Goal: Task Accomplishment & Management: Use online tool/utility

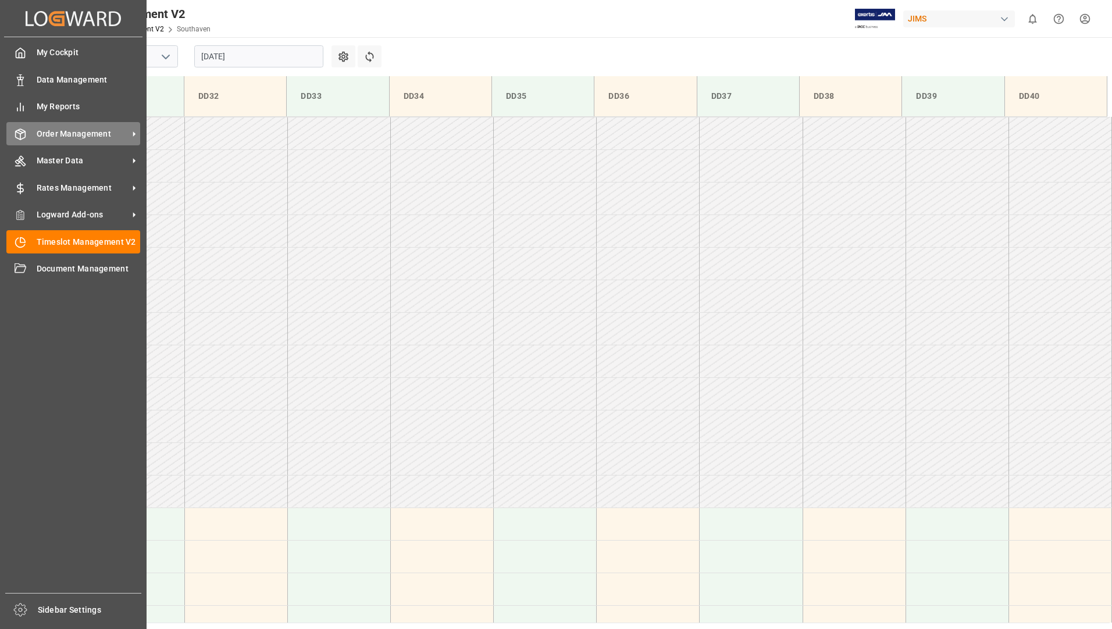
click at [54, 130] on span "Order Management" at bounding box center [83, 134] width 92 height 12
click at [92, 133] on span "Order Management" at bounding box center [83, 134] width 92 height 12
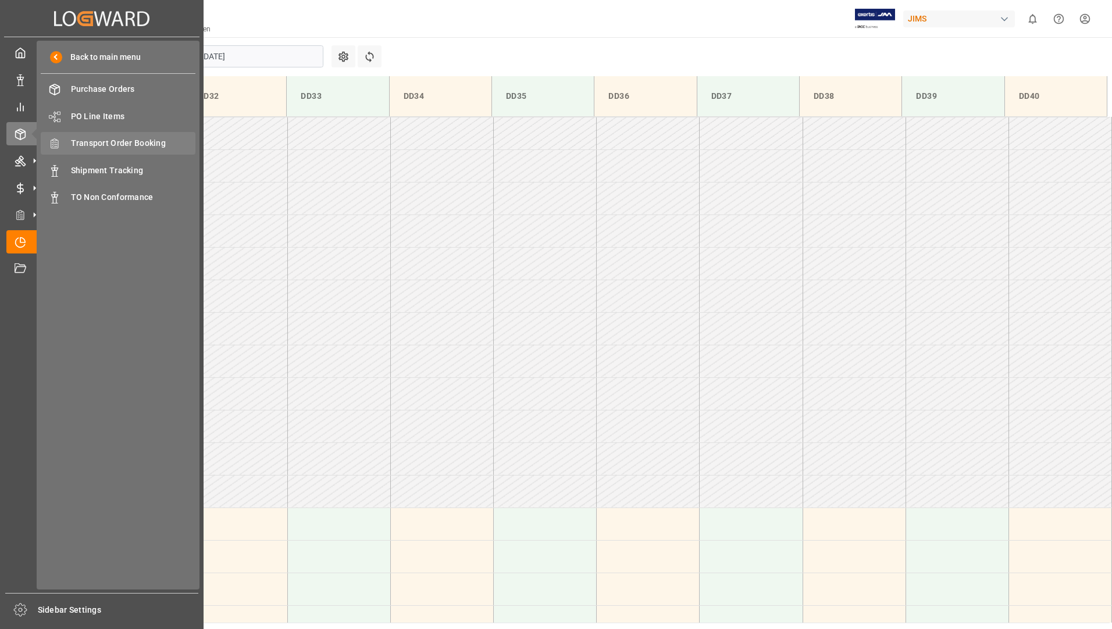
click at [174, 147] on span "Transport Order Booking" at bounding box center [133, 143] width 125 height 12
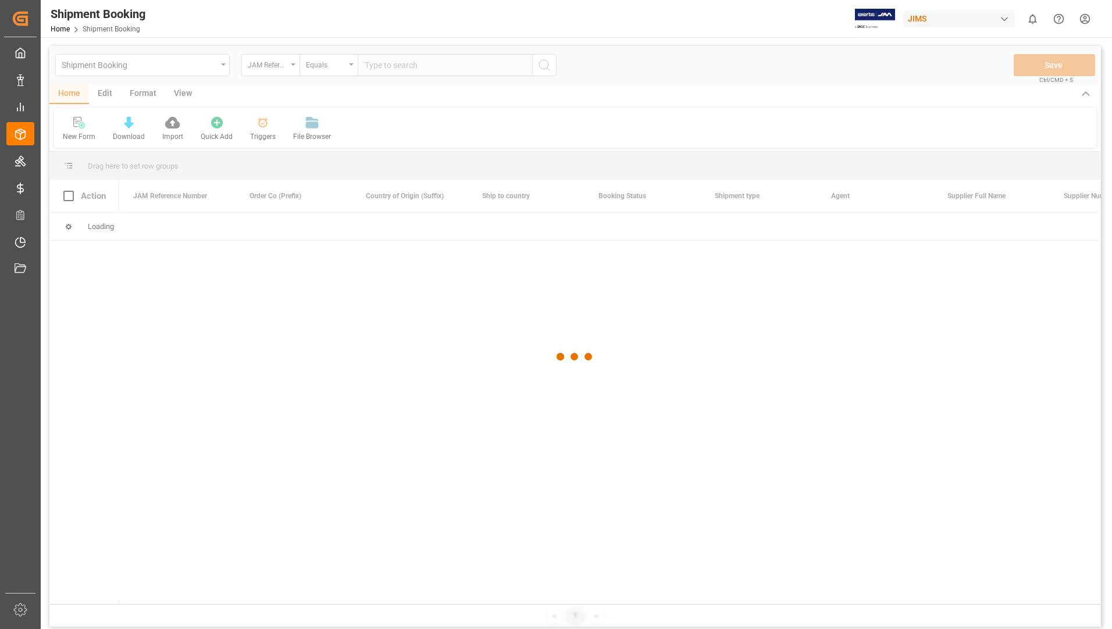
click at [438, 69] on div at bounding box center [574, 357] width 1051 height 622
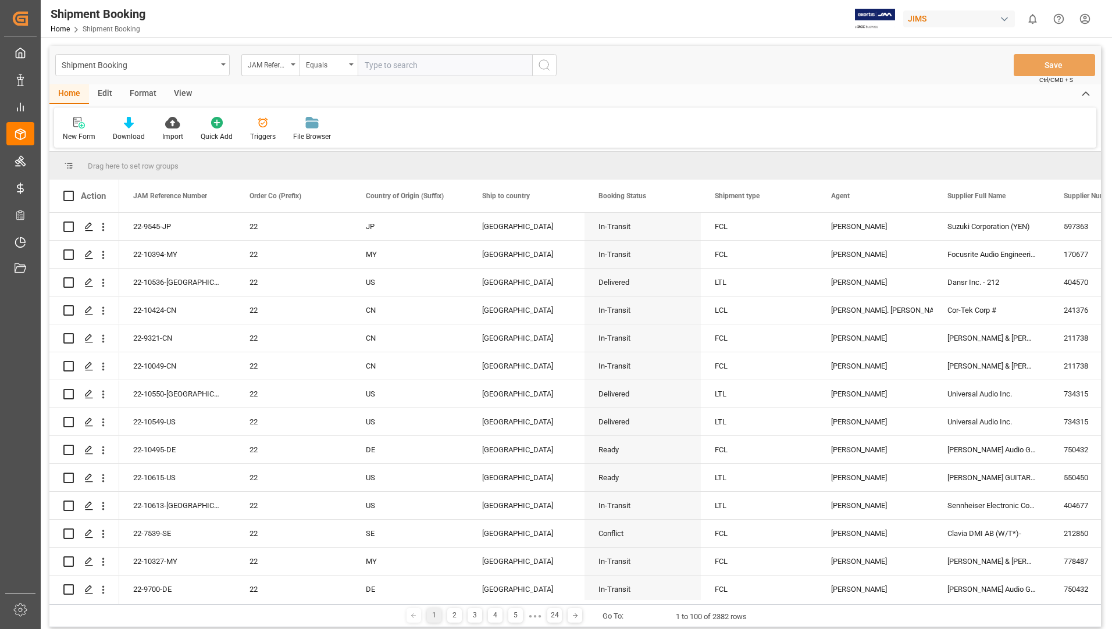
click at [411, 54] on input "text" at bounding box center [445, 65] width 174 height 22
type input "22-9456-cn"
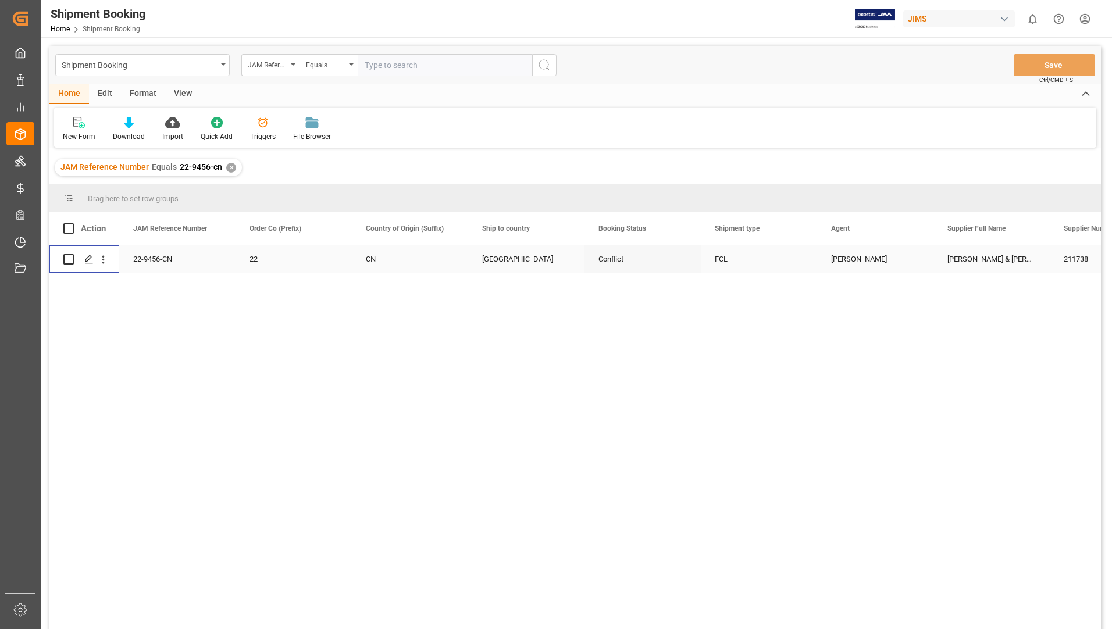
click at [68, 261] on input "Press Space to toggle row selection (unchecked)" at bounding box center [68, 259] width 10 height 10
checkbox input "true"
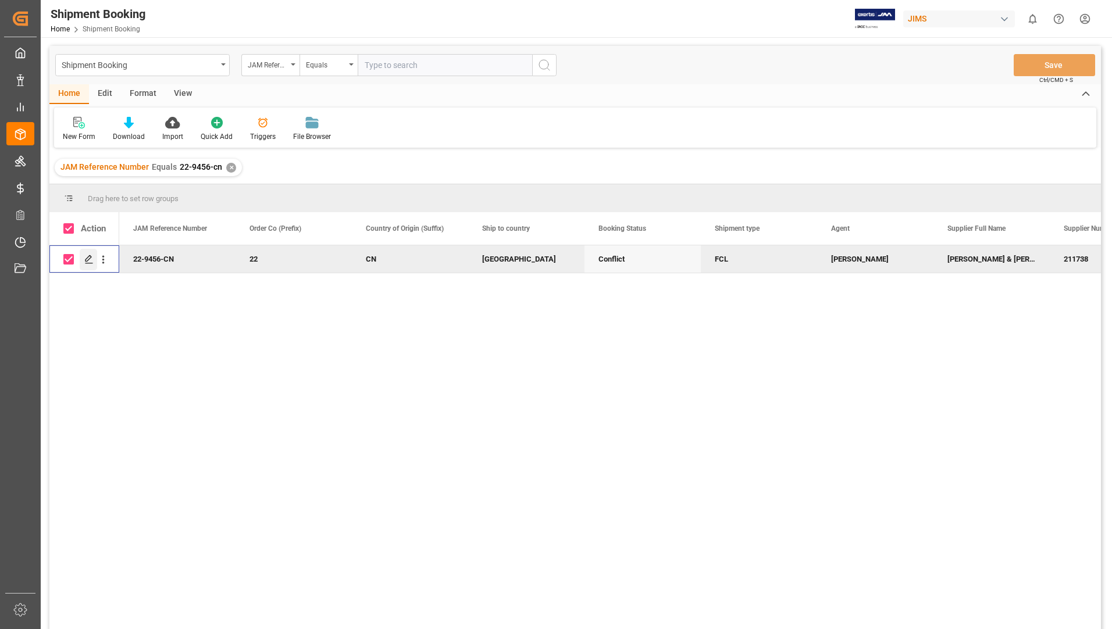
click at [86, 259] on polygon "Press SPACE to deselect this row." at bounding box center [88, 259] width 6 height 6
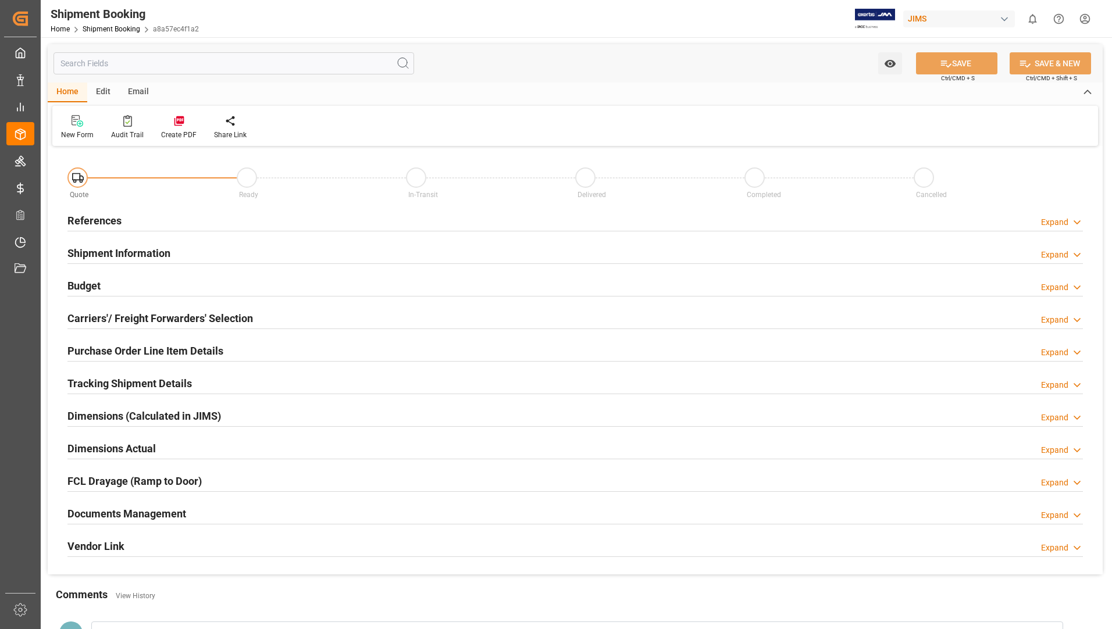
type input "30"
click at [134, 349] on h2 "Purchase Order Line Item Details" at bounding box center [145, 351] width 156 height 16
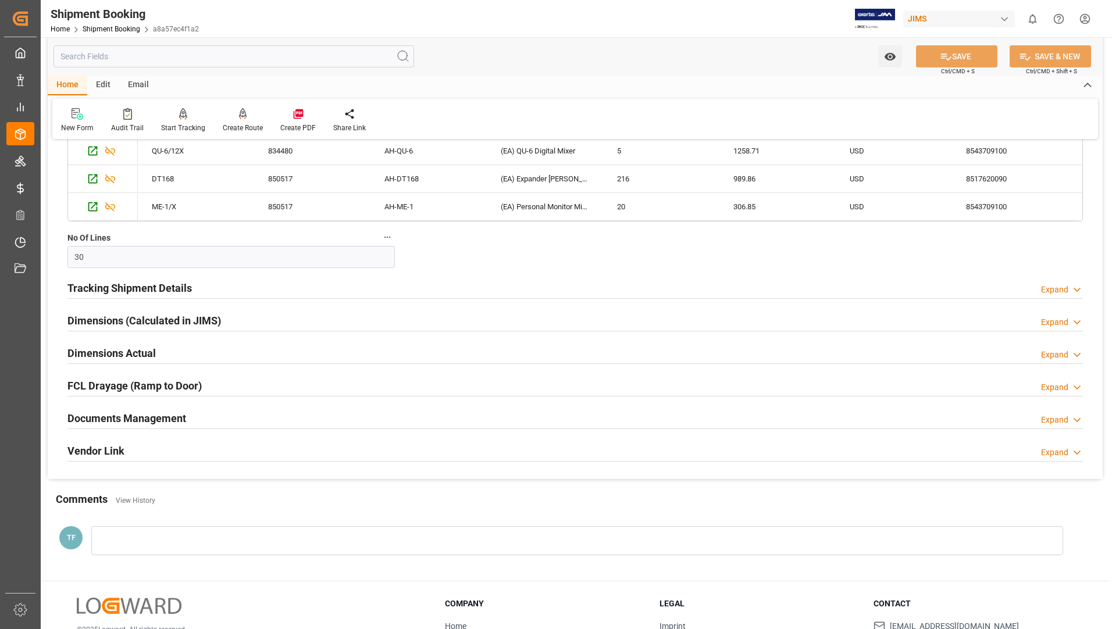
scroll to position [523, 0]
click at [116, 414] on h2 "Documents Management" at bounding box center [126, 418] width 119 height 16
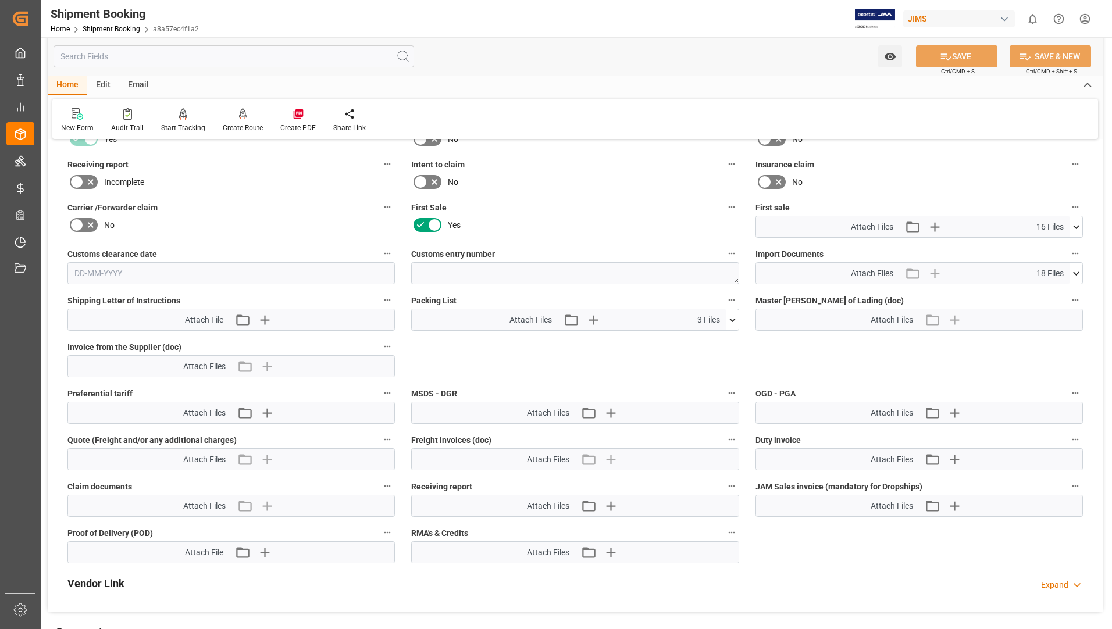
scroll to position [872, 0]
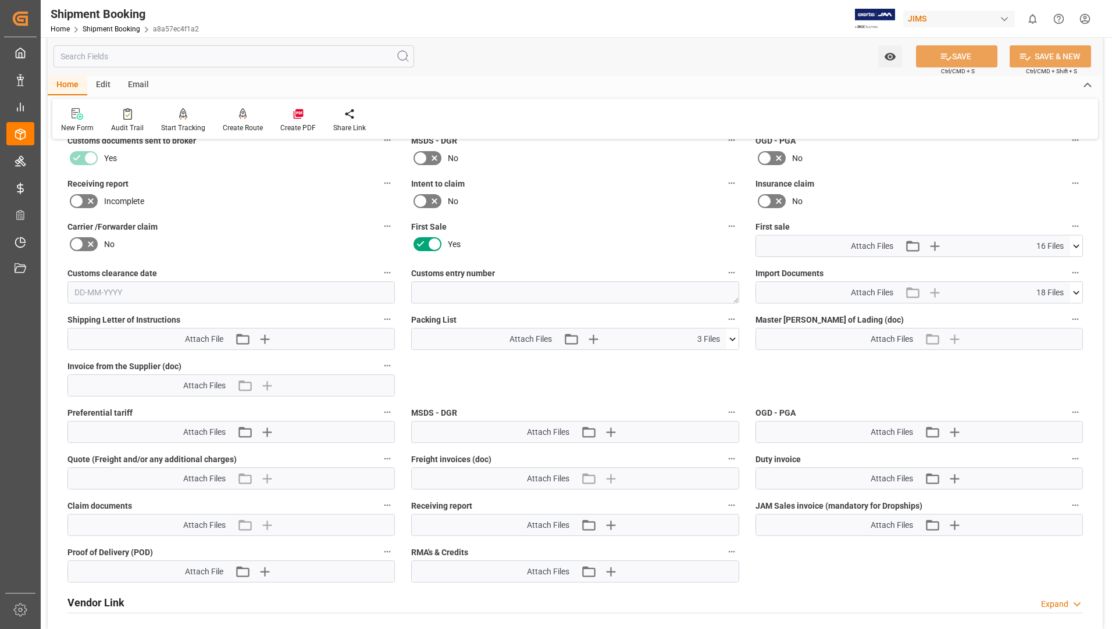
click at [729, 338] on icon at bounding box center [732, 339] width 12 height 12
click at [708, 382] on icon at bounding box center [701, 385] width 12 height 12
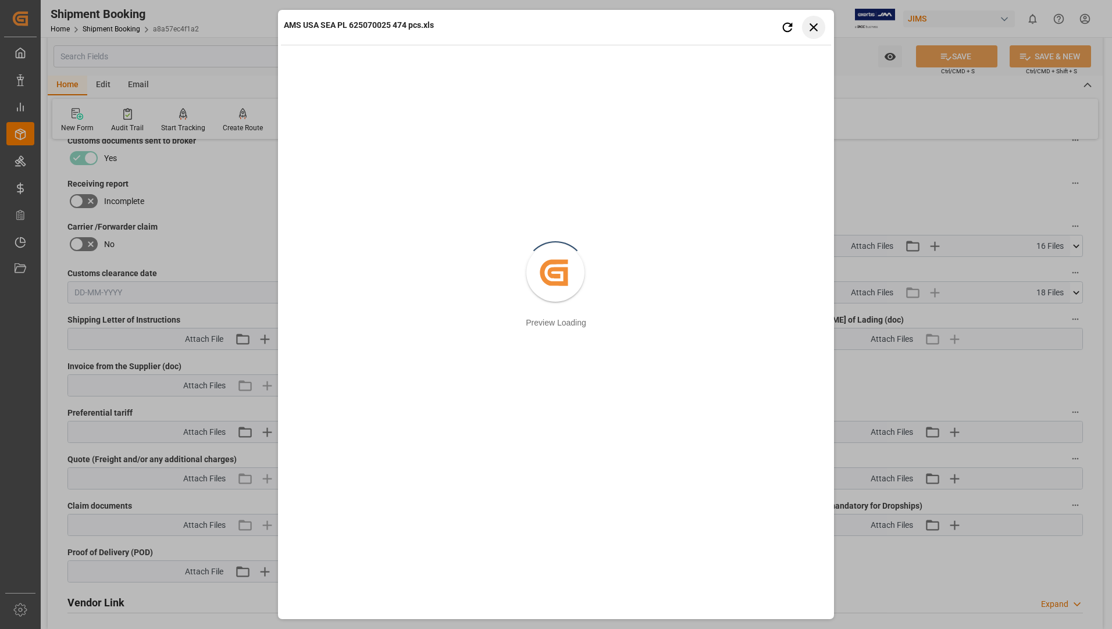
click at [822, 31] on button "Close preview" at bounding box center [813, 27] width 23 height 23
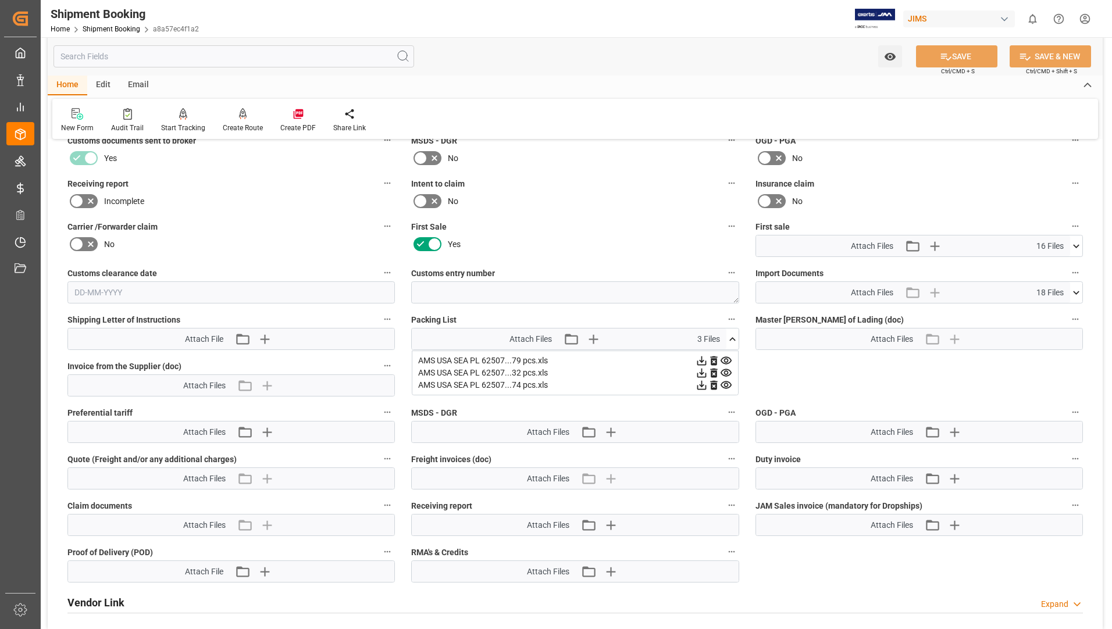
click at [701, 381] on icon at bounding box center [701, 385] width 12 height 12
